Goal: Browse casually: Explore the website without a specific task or goal

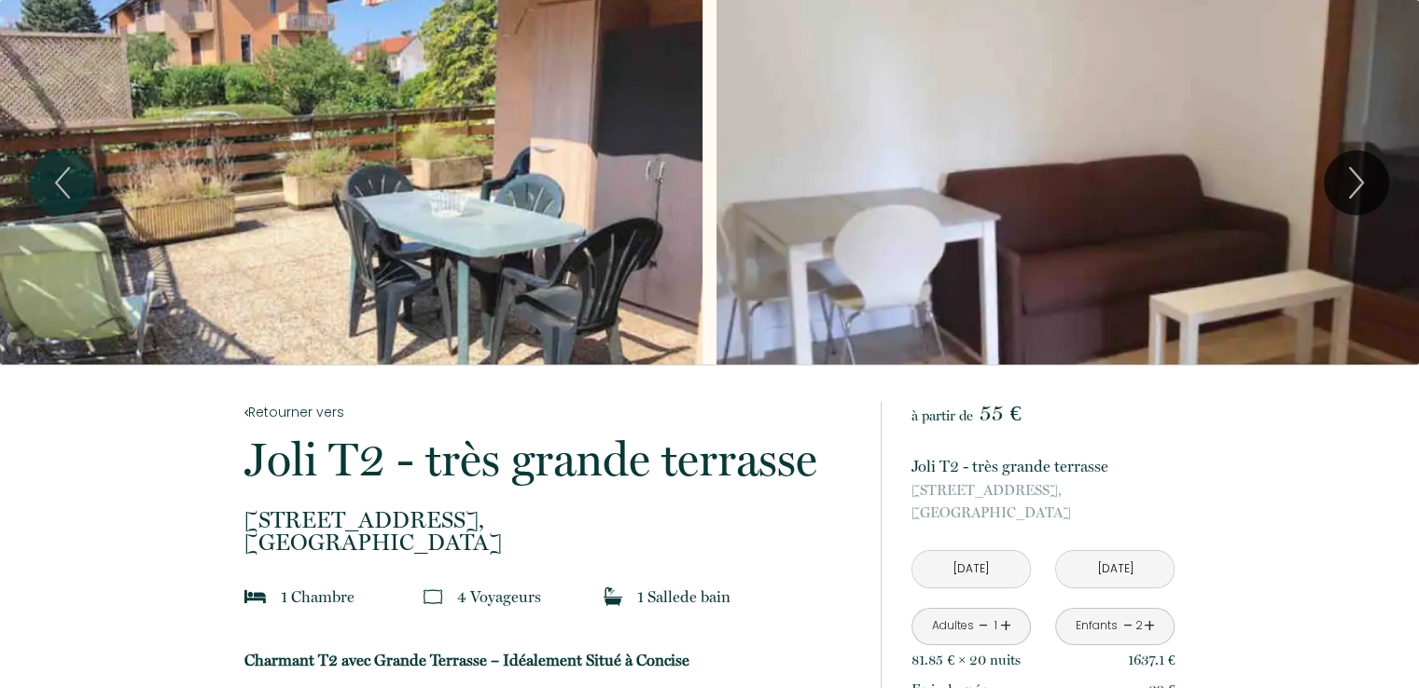
click at [608, 182] on div "Slideshow" at bounding box center [351, 182] width 702 height 365
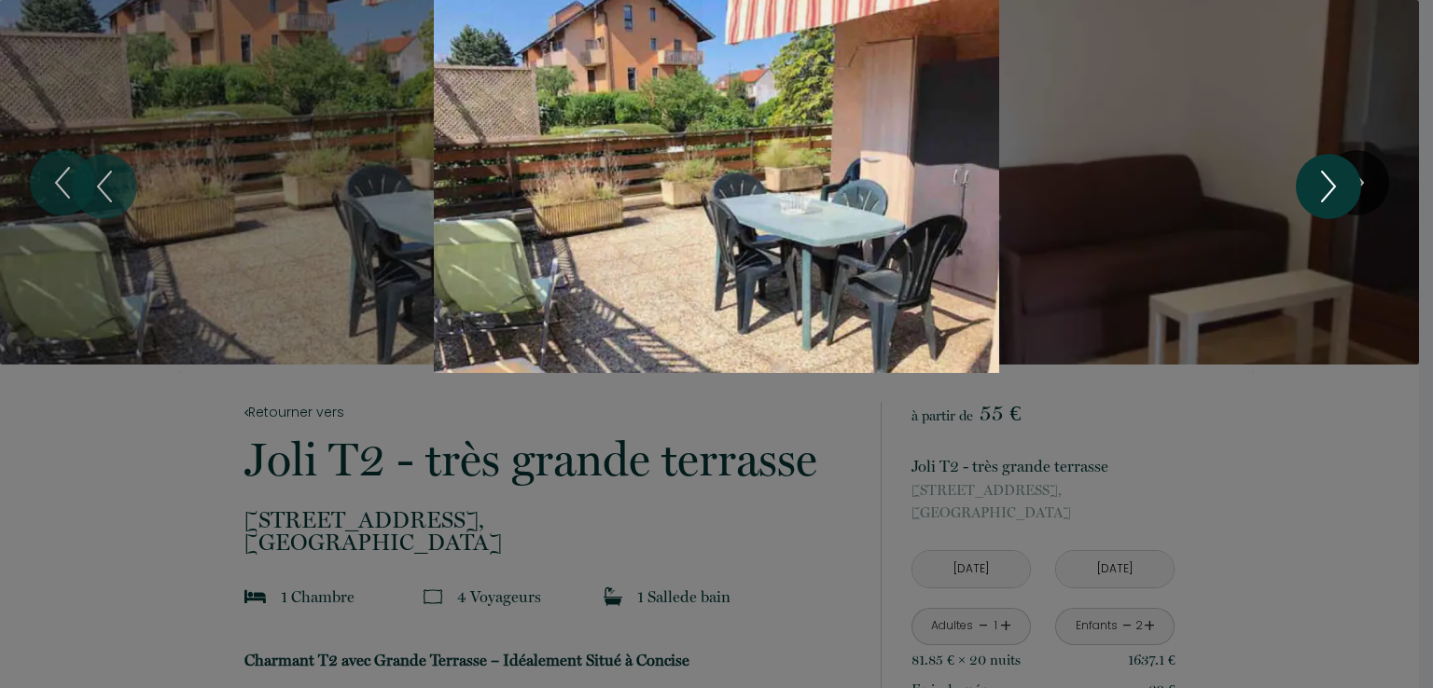
click at [1360, 186] on button "Next" at bounding box center [1328, 186] width 65 height 65
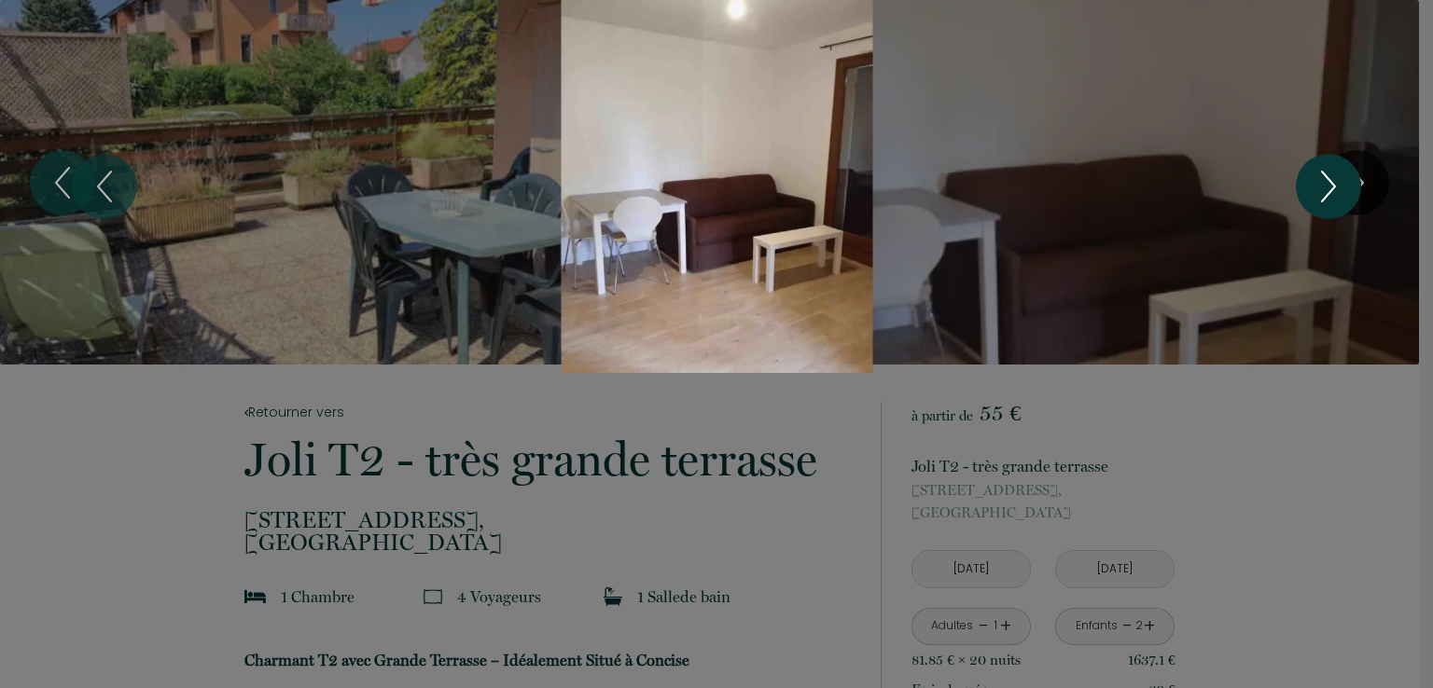
click at [1360, 186] on button "Next" at bounding box center [1328, 186] width 65 height 65
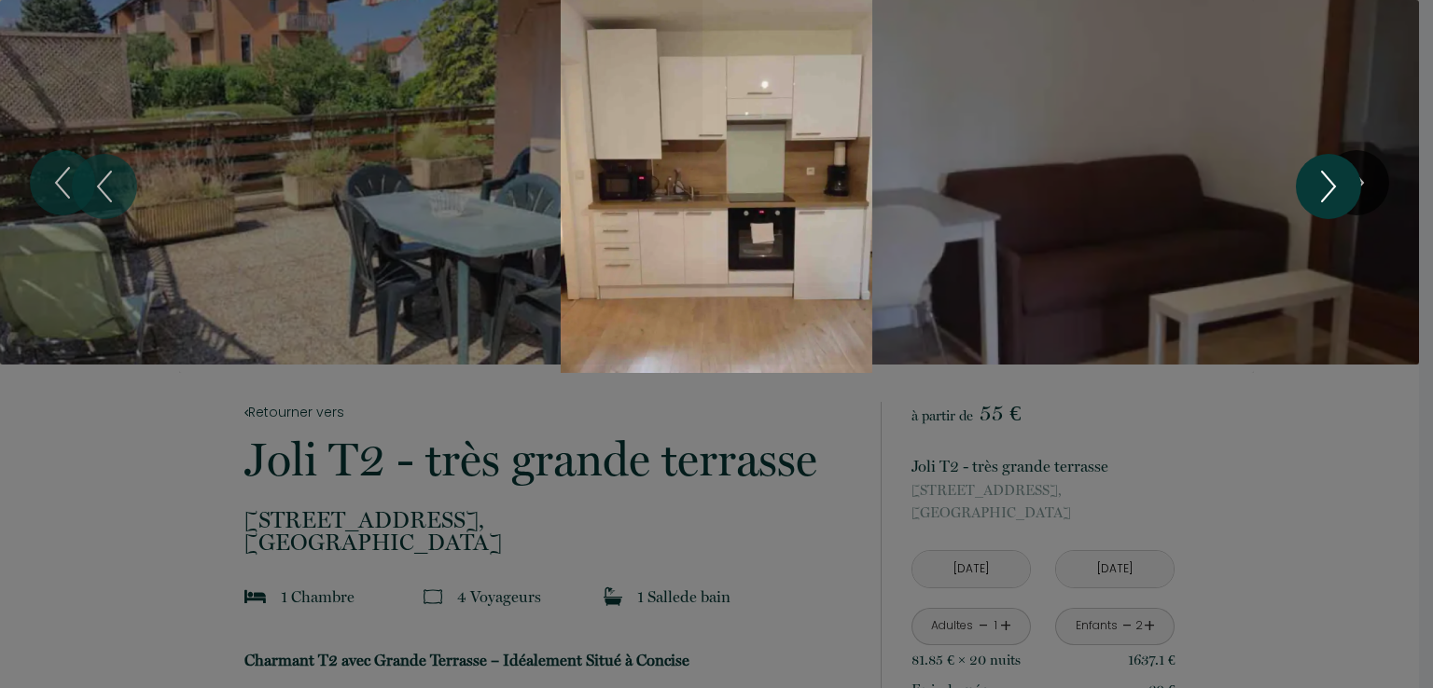
click at [1350, 186] on button "Next" at bounding box center [1328, 186] width 65 height 65
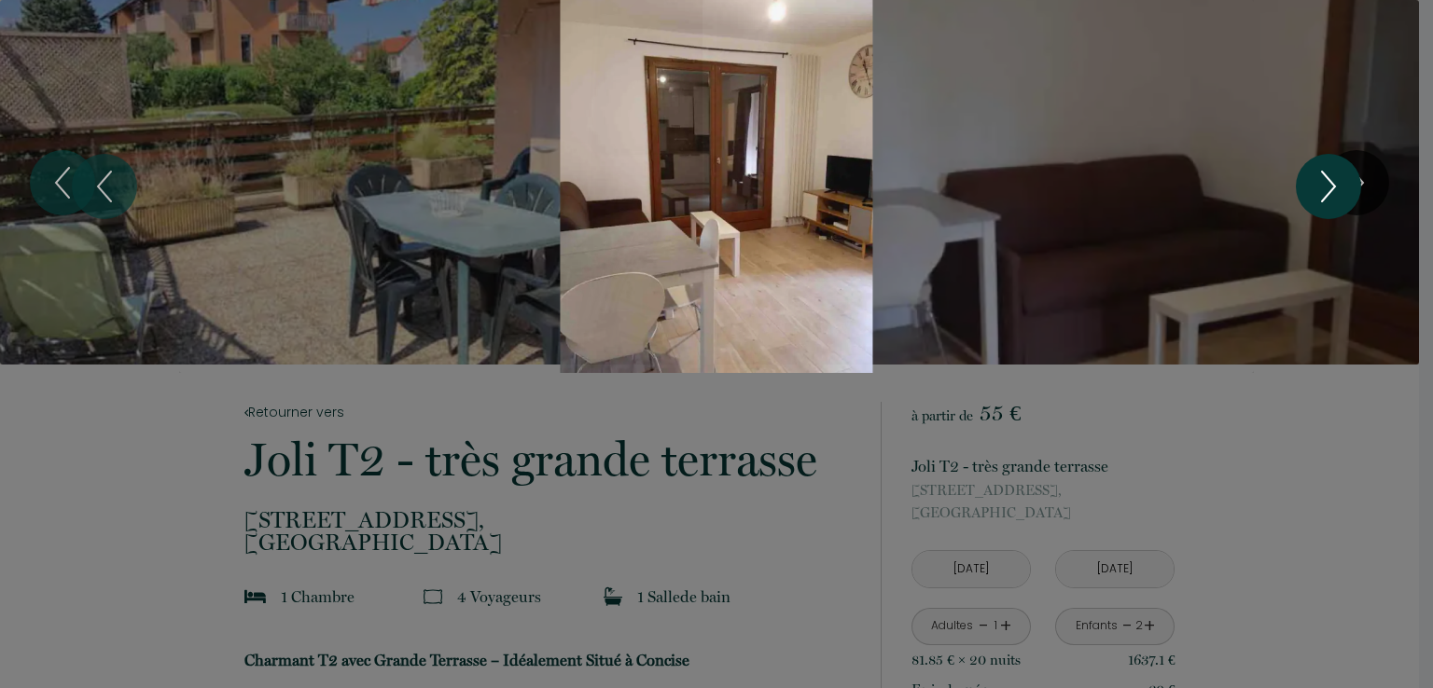
click at [1350, 186] on button "Next" at bounding box center [1328, 186] width 65 height 65
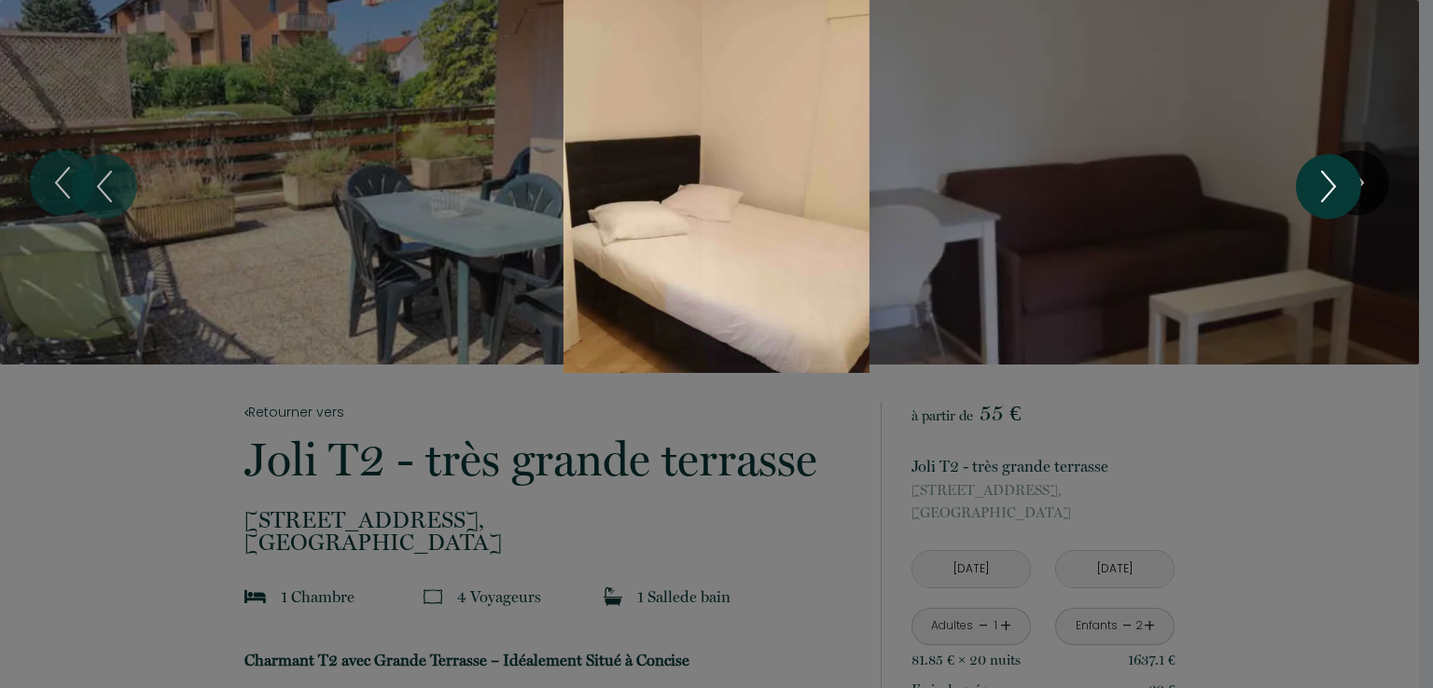
click at [1350, 186] on button "Next" at bounding box center [1328, 186] width 65 height 65
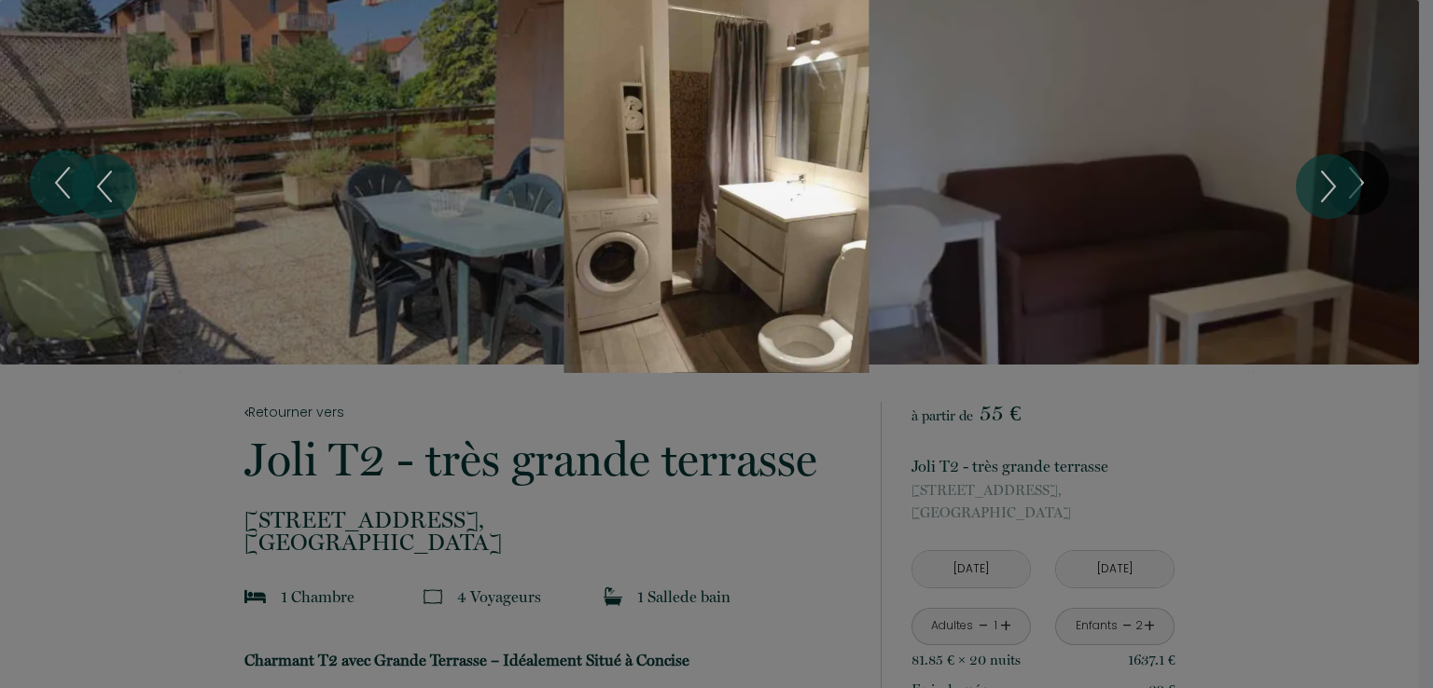
click at [52, 454] on div at bounding box center [716, 344] width 1433 height 688
click at [1344, 185] on icon "Next" at bounding box center [1328, 187] width 39 height 56
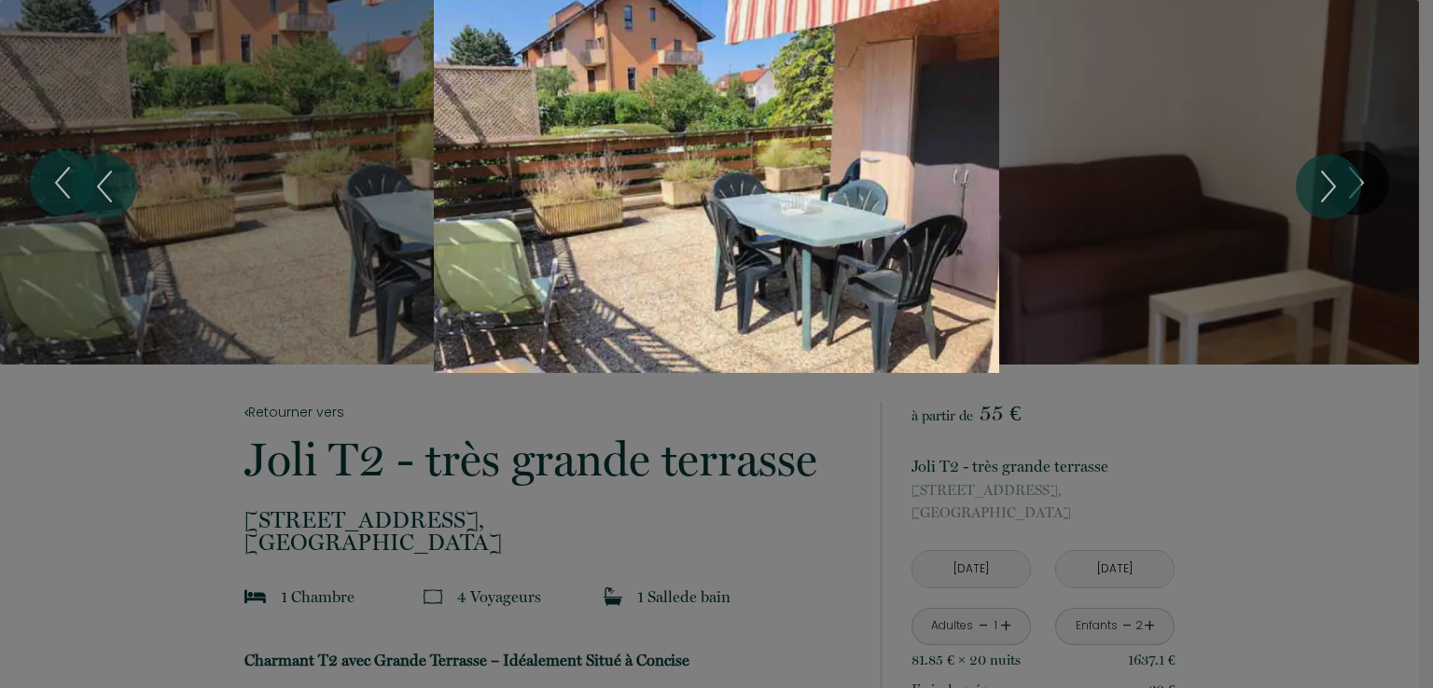
click at [247, 139] on div "Slideshow" at bounding box center [716, 186] width 1075 height 373
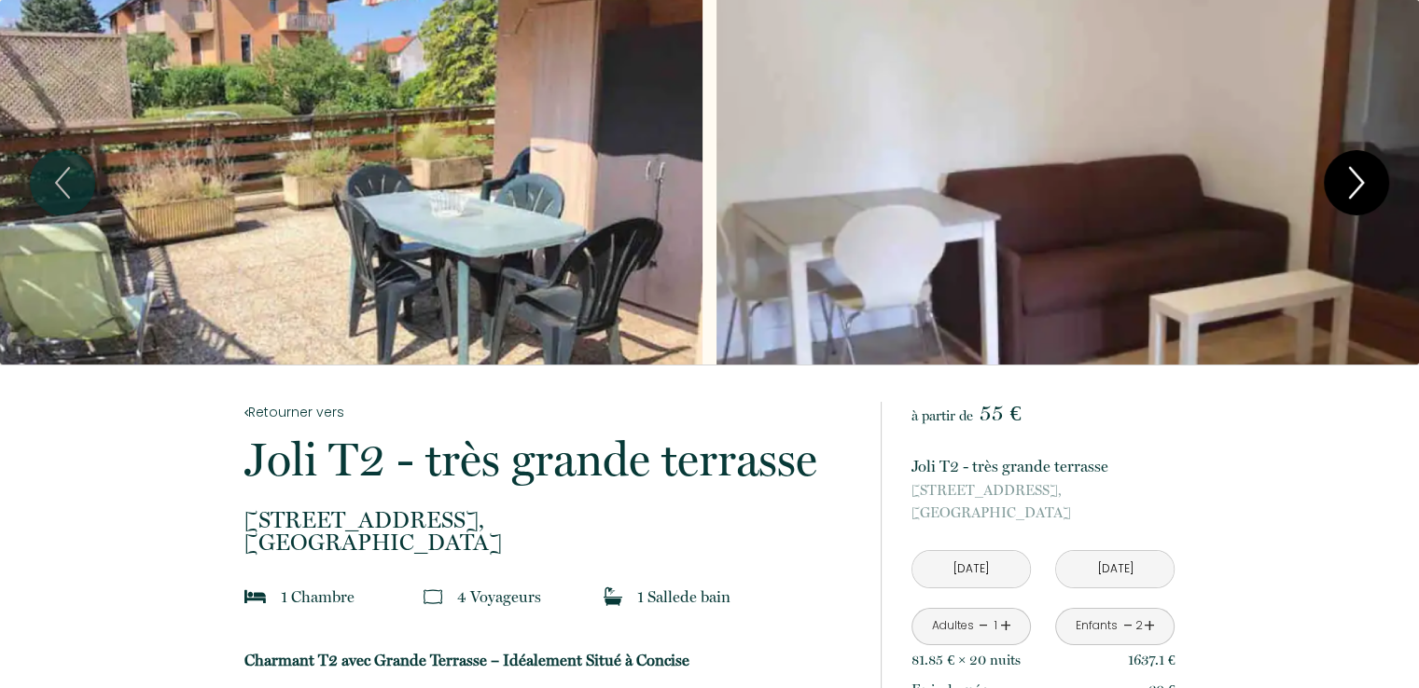
click at [1358, 190] on icon "Next" at bounding box center [1356, 183] width 39 height 56
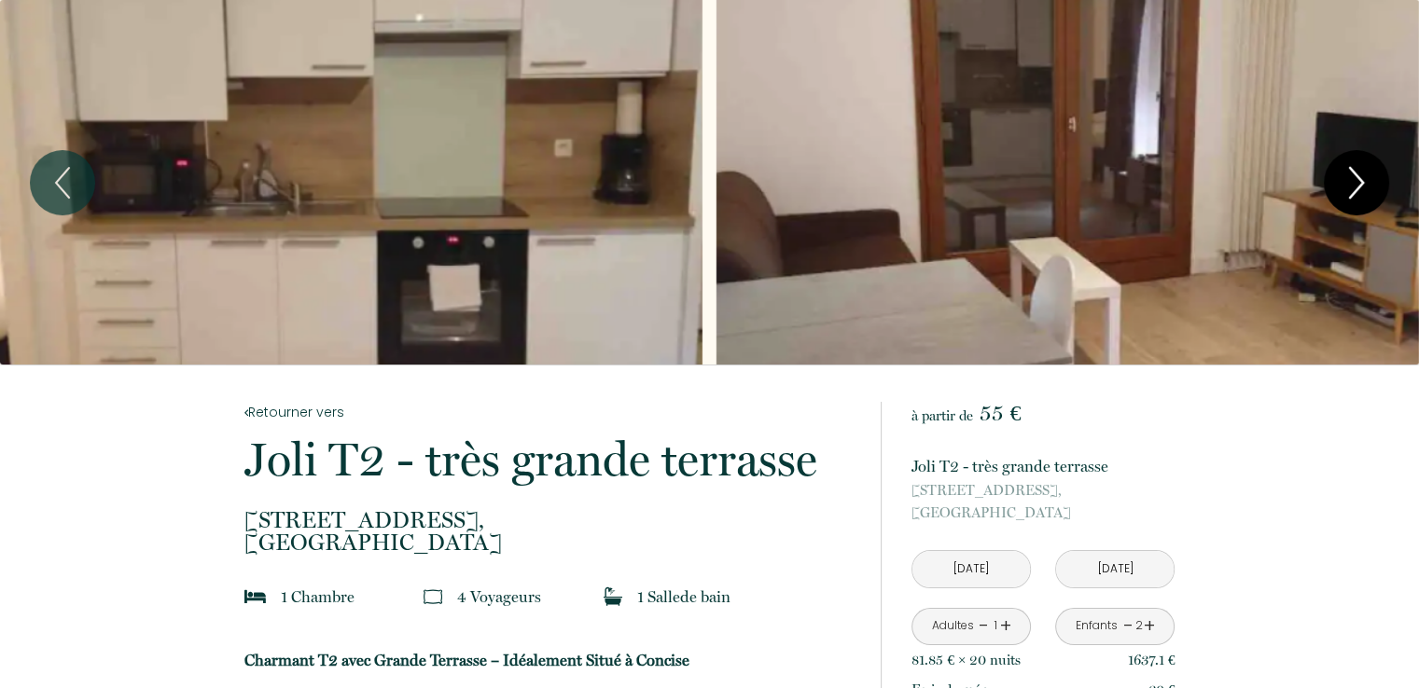
click at [1358, 190] on icon "Next" at bounding box center [1356, 183] width 39 height 56
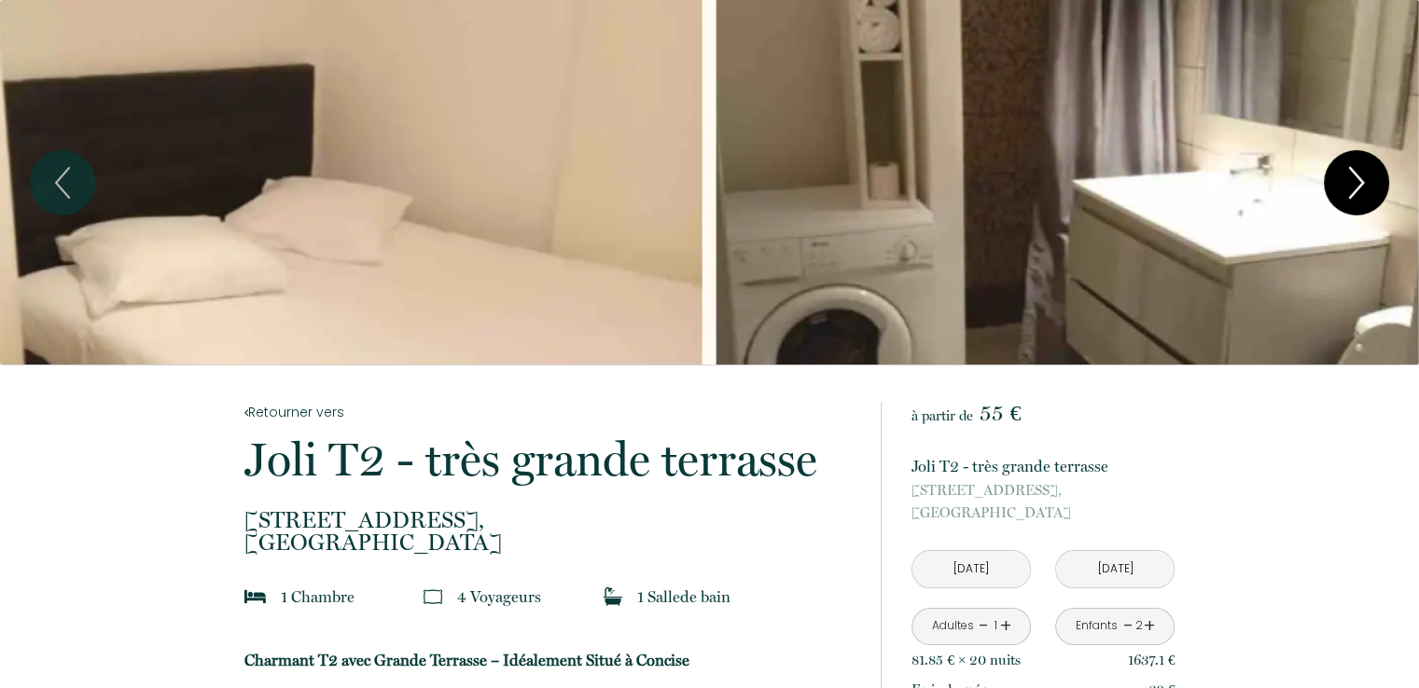
click at [1358, 190] on icon "Next" at bounding box center [1356, 183] width 39 height 56
